Goal: Navigation & Orientation: Find specific page/section

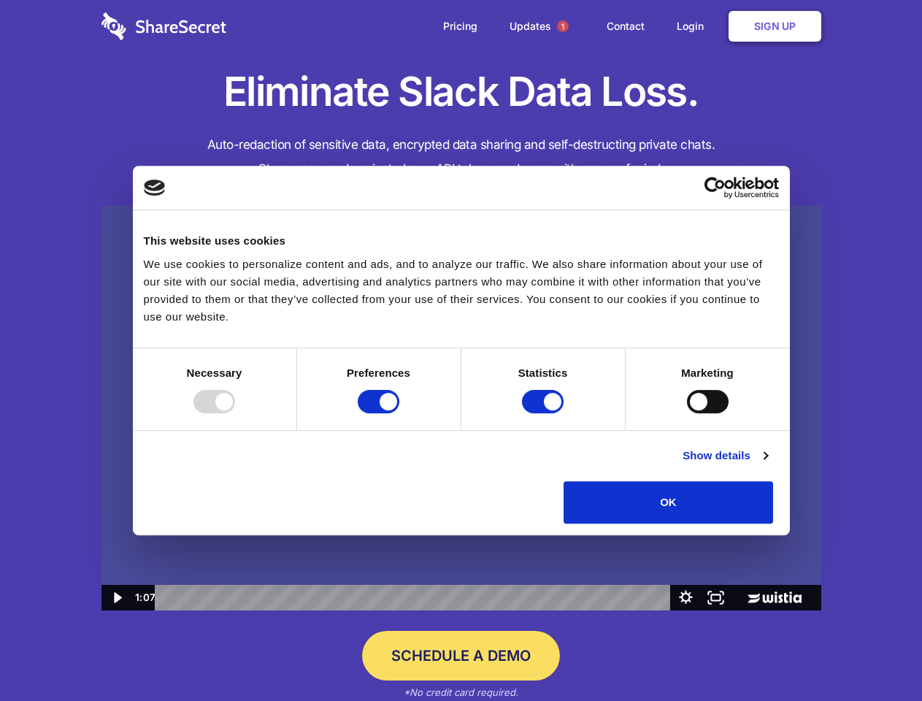
click at [461, 350] on img at bounding box center [461, 408] width 720 height 405
click at [235, 413] on div at bounding box center [214, 401] width 42 height 23
click at [399, 413] on input "Preferences" at bounding box center [379, 401] width 42 height 23
checkbox input "false"
click at [545, 413] on input "Statistics" at bounding box center [543, 401] width 42 height 23
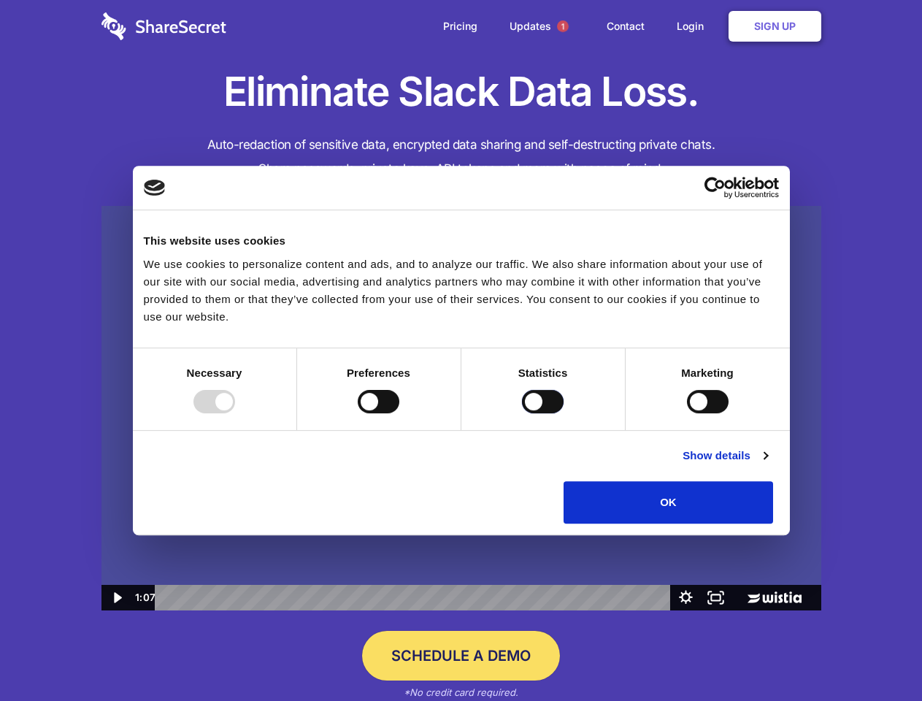
checkbox input "false"
click at [687, 413] on input "Marketing" at bounding box center [708, 401] width 42 height 23
checkbox input "true"
click at [767, 464] on link "Show details" at bounding box center [724, 456] width 85 height 18
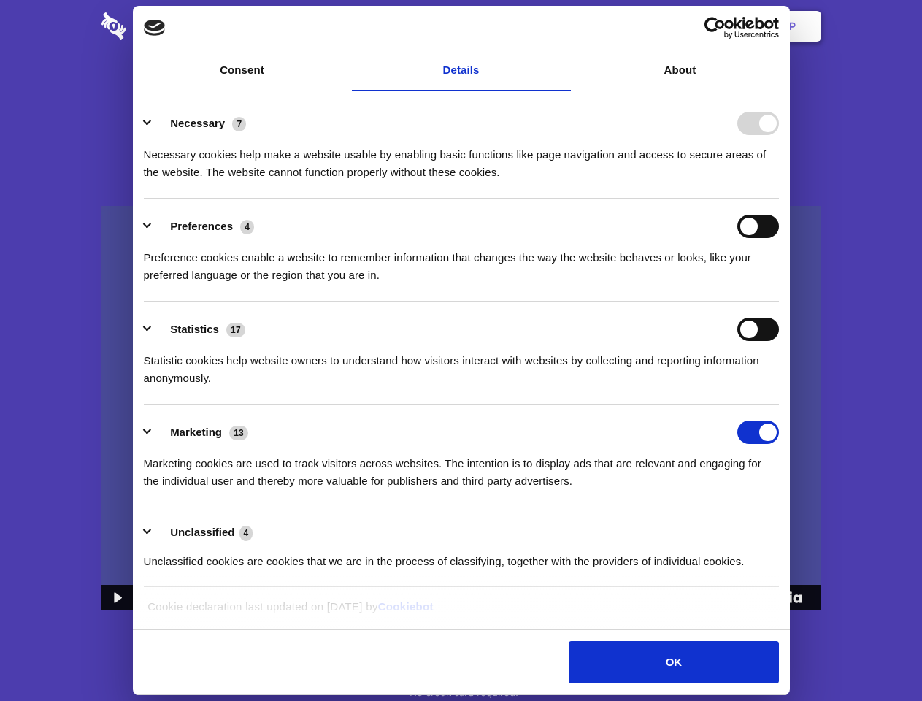
click at [779, 199] on li "Necessary 7 Necessary cookies help make a website usable by enabling basic func…" at bounding box center [461, 147] width 635 height 103
click at [562, 26] on span "1" at bounding box center [563, 26] width 12 height 12
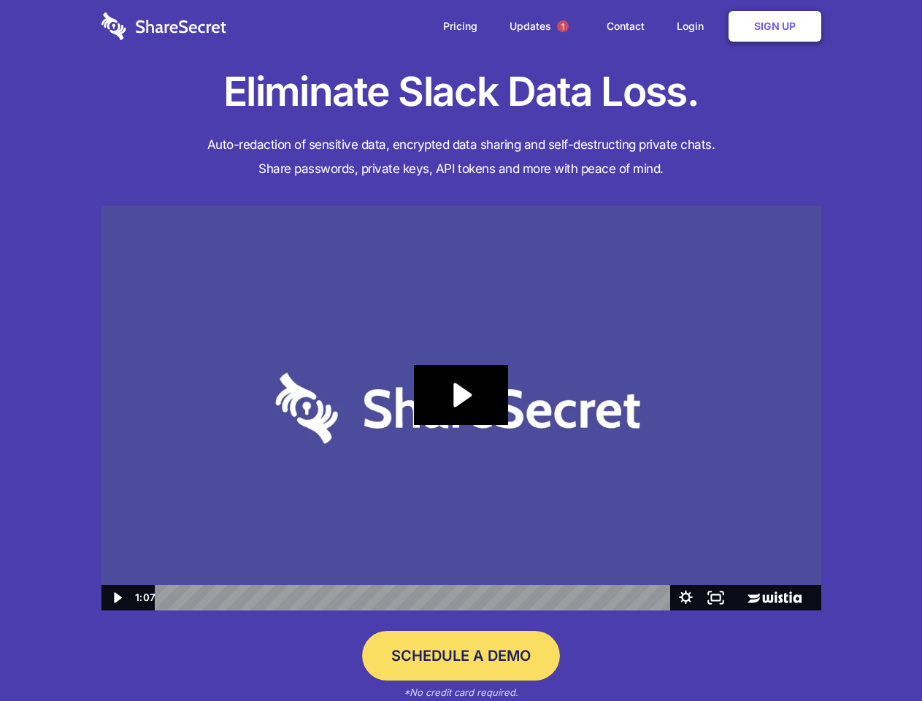
click at [461, 408] on icon "Play Video: Sharesecret Slack Extension" at bounding box center [460, 395] width 93 height 60
